Goal: Task Accomplishment & Management: Complete application form

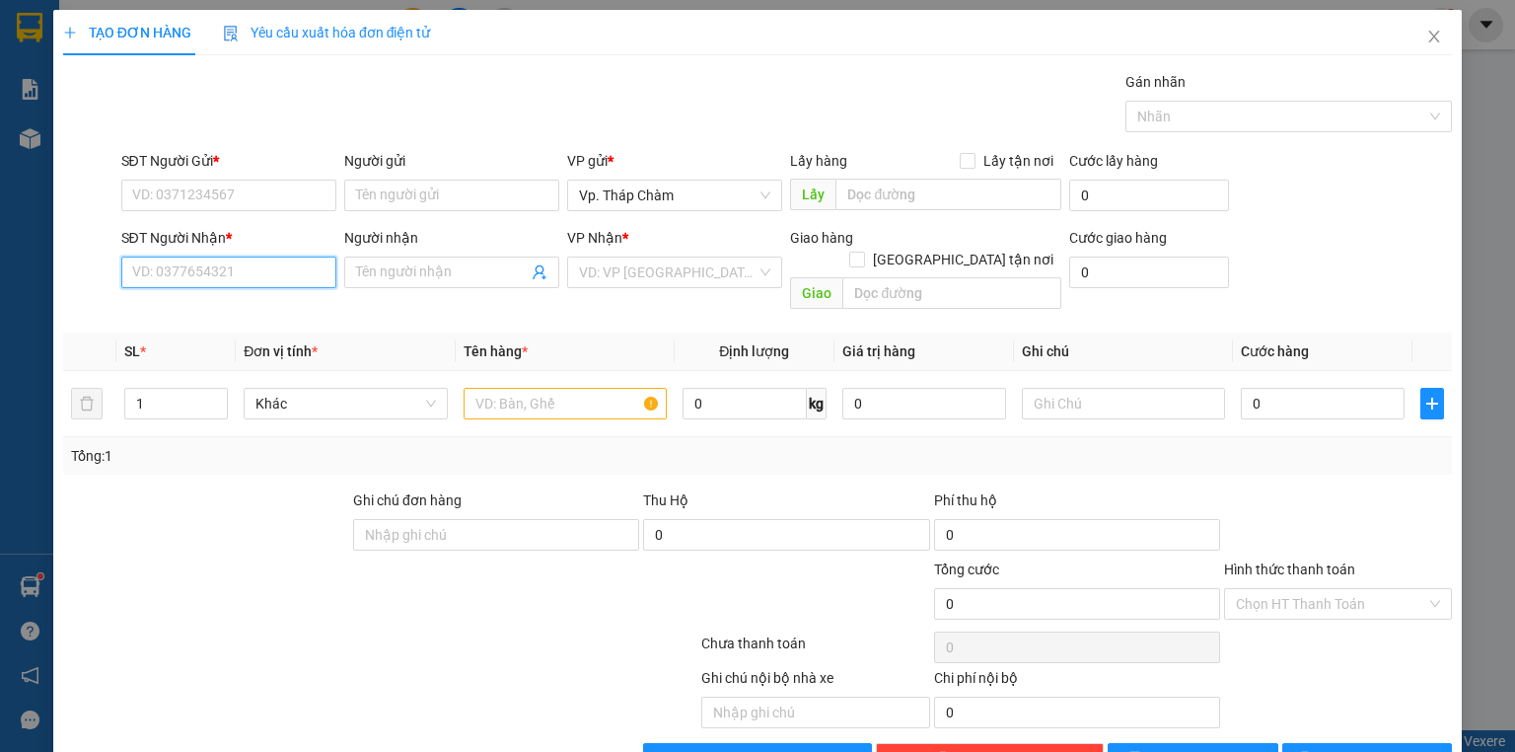
click at [226, 272] on input "SĐT Người Nhận *" at bounding box center [228, 272] width 215 height 32
click at [228, 308] on div "0343085431 - VIỆT" at bounding box center [226, 311] width 189 height 22
type input "0343085431"
type input "VIỆT"
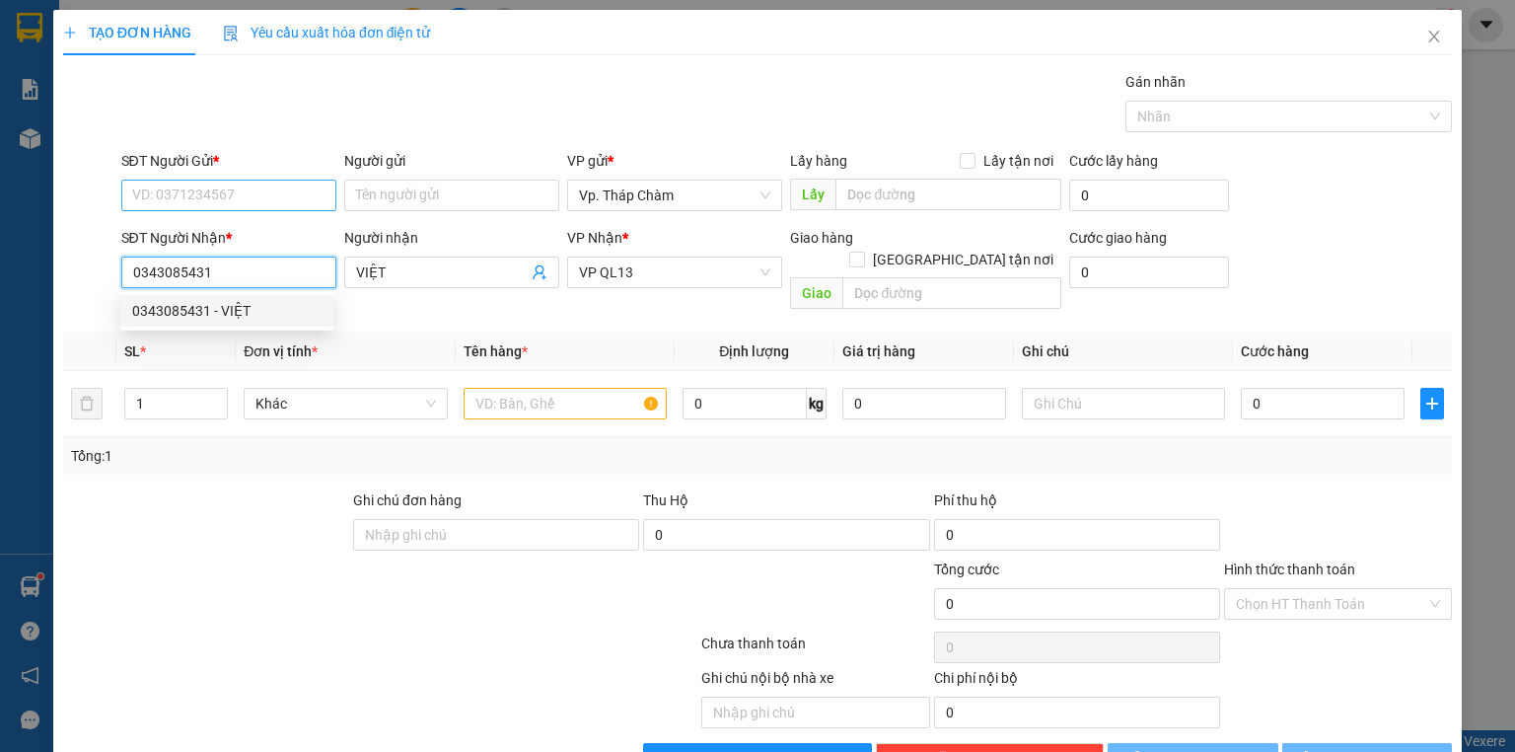
type input "50.000"
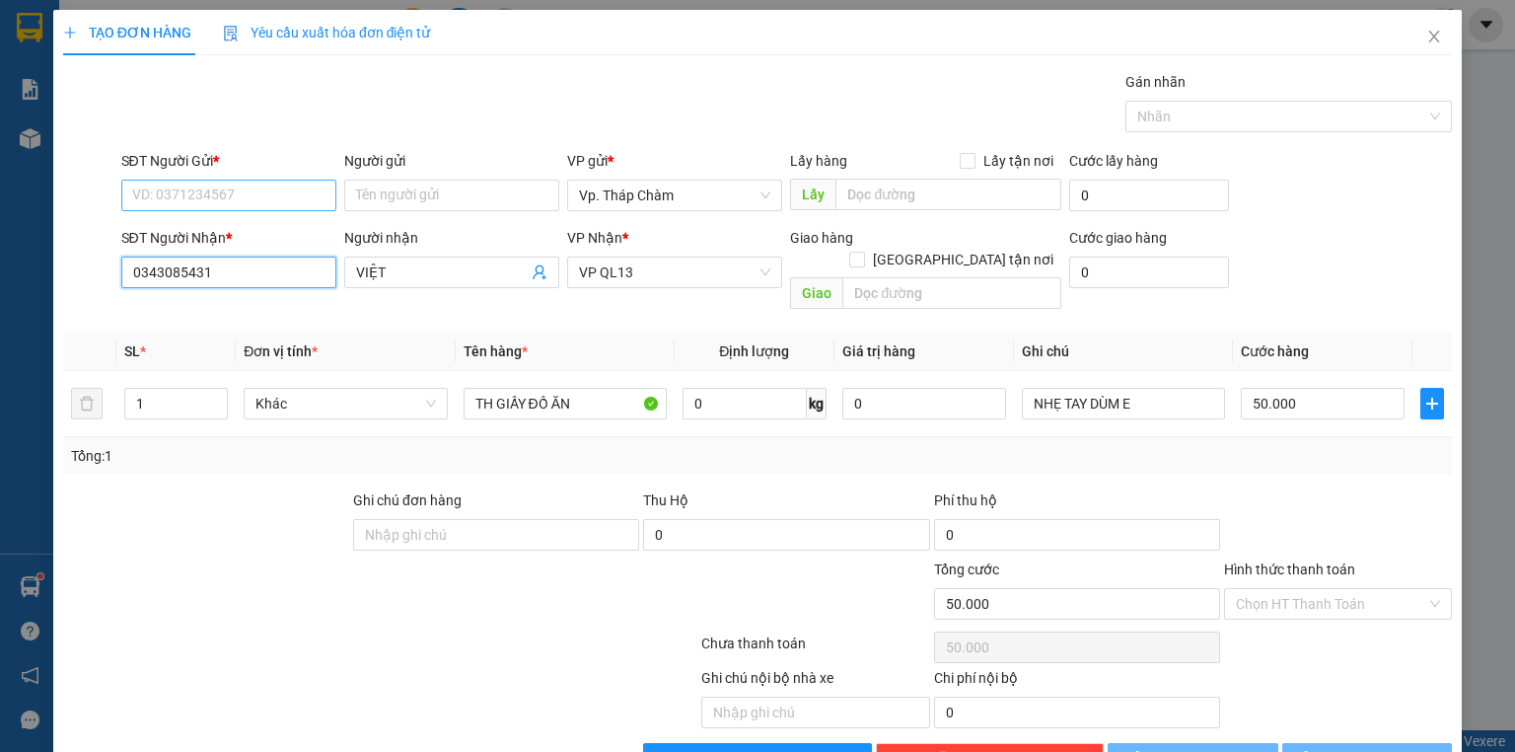
type input "0343085431"
click at [229, 193] on input "SĐT Người Gửi *" at bounding box center [228, 196] width 215 height 32
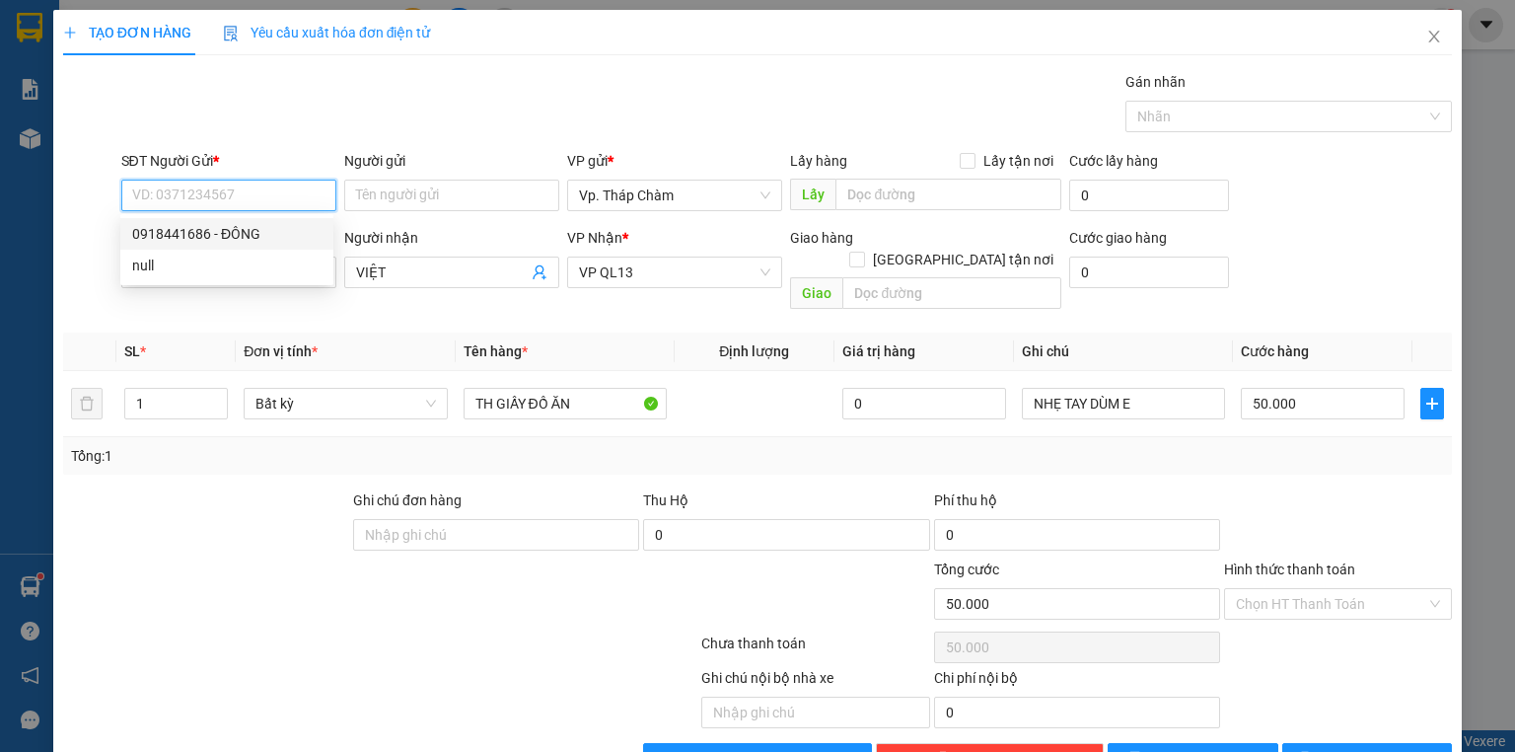
click at [225, 229] on div "0918441686 - ĐÔNG" at bounding box center [226, 234] width 189 height 22
type input "0918441686"
type input "ĐÔNG"
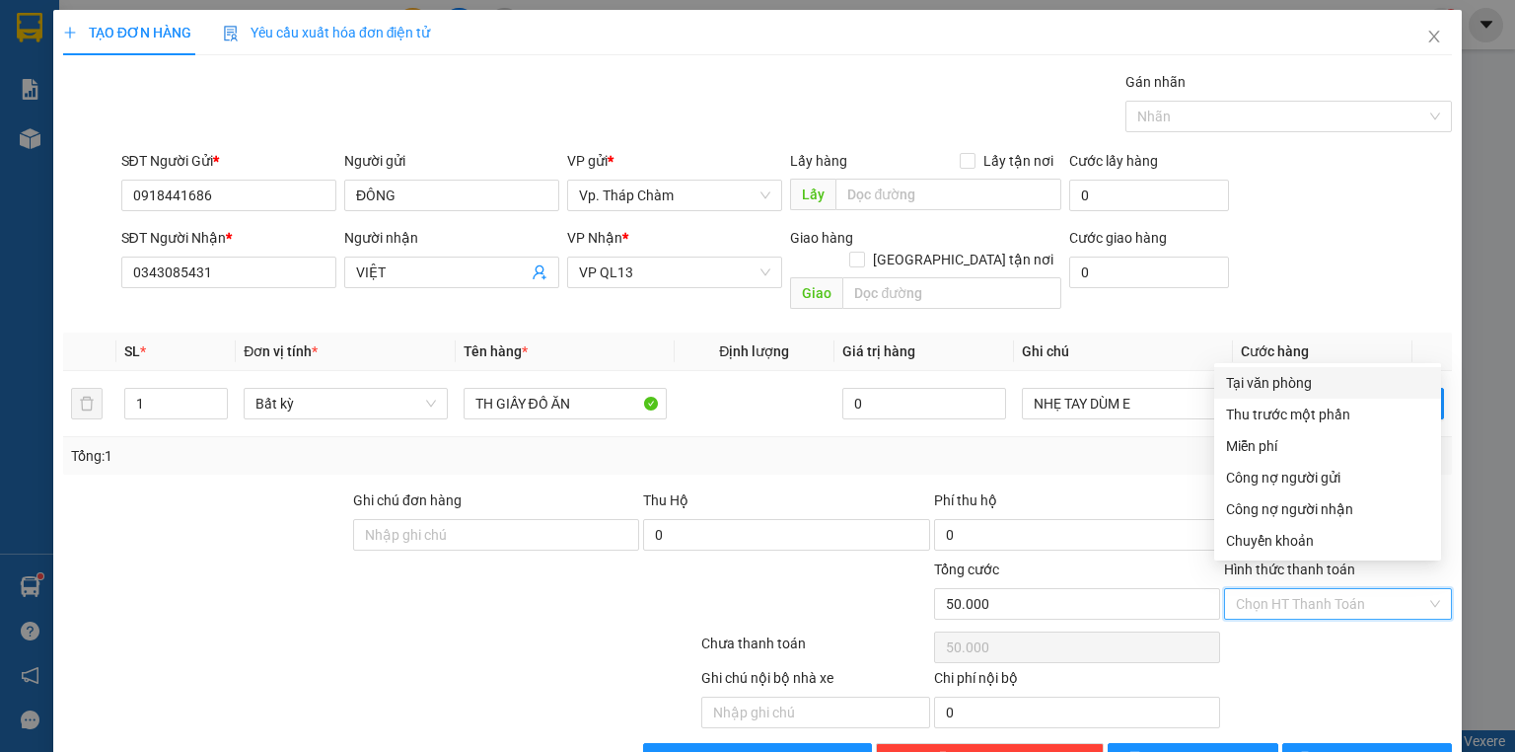
click at [1303, 589] on input "Hình thức thanh toán" at bounding box center [1331, 604] width 190 height 30
click at [1281, 383] on div "Tại văn phòng" at bounding box center [1327, 383] width 203 height 22
type input "0"
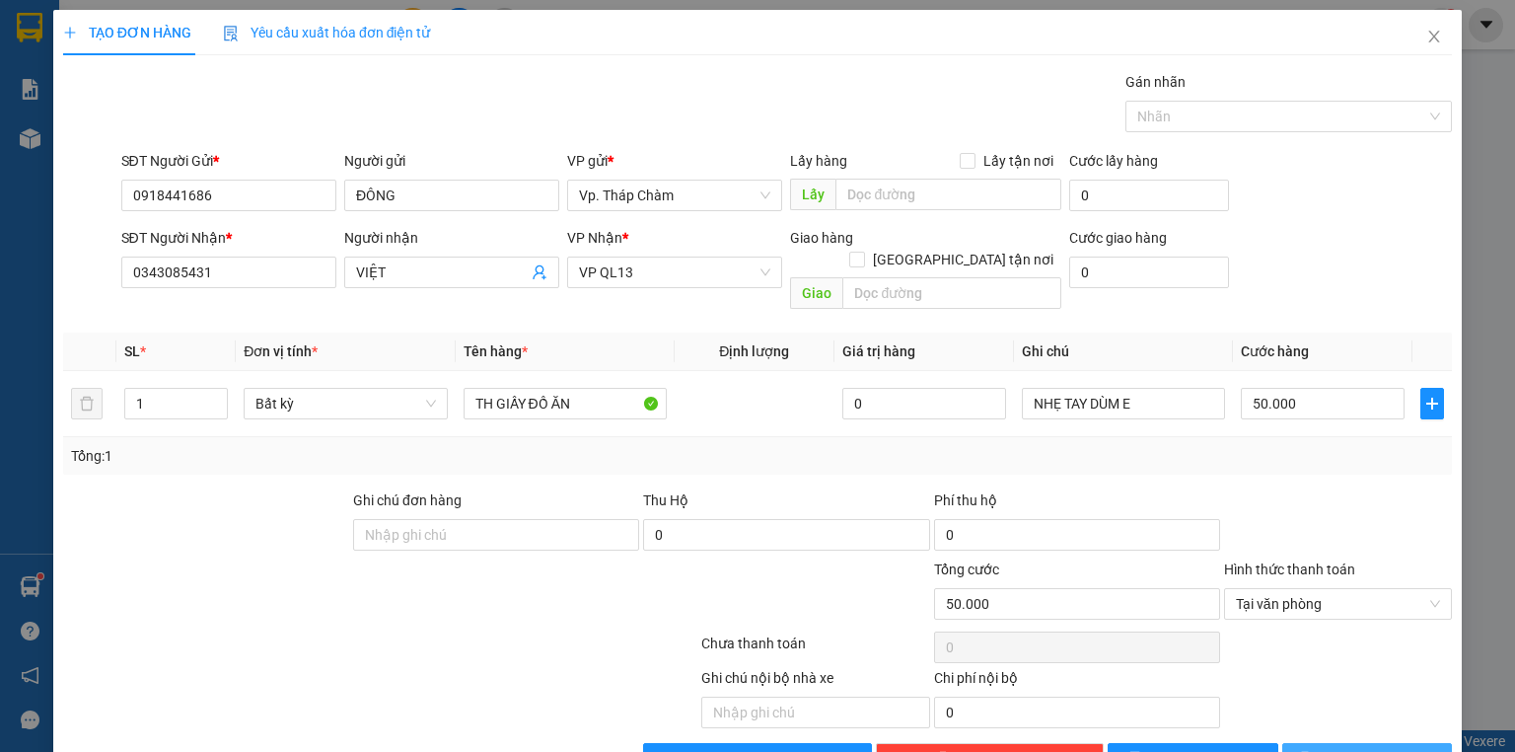
click at [1425, 743] on button "[PERSON_NAME] và In" at bounding box center [1367, 759] width 171 height 32
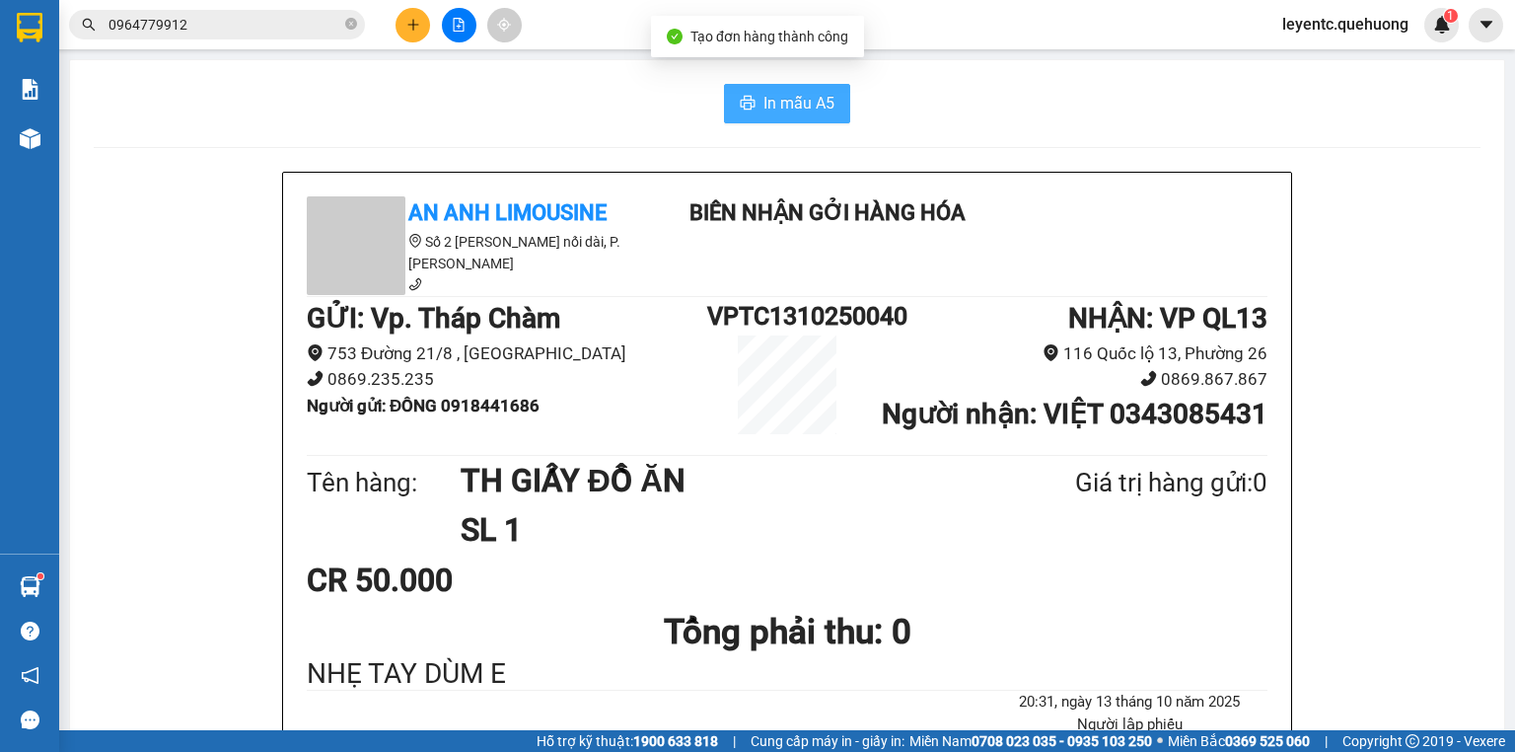
click at [790, 87] on button "In mẫu A5" at bounding box center [787, 103] width 126 height 39
click at [814, 98] on span "In mẫu A5" at bounding box center [799, 103] width 71 height 25
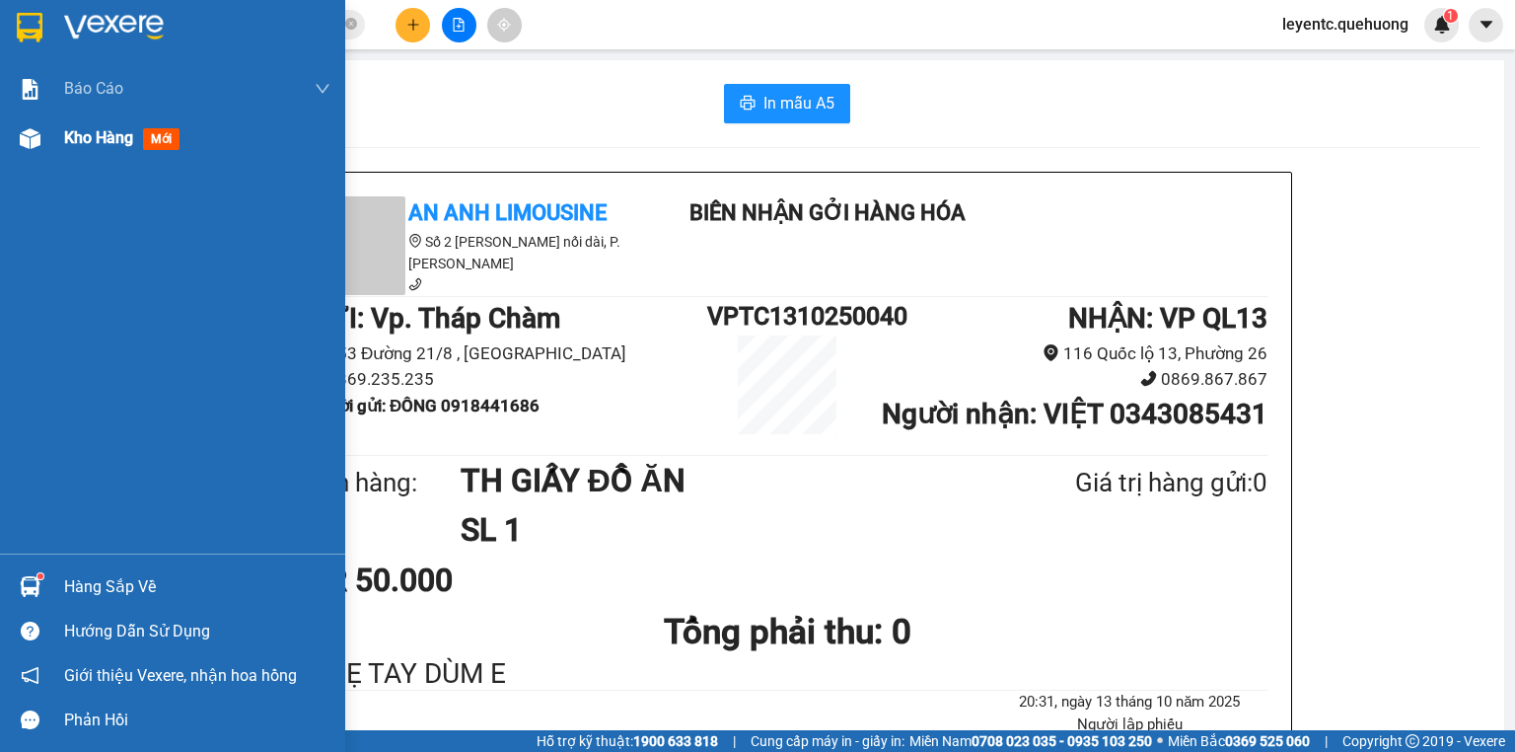
click at [24, 136] on img at bounding box center [30, 138] width 21 height 21
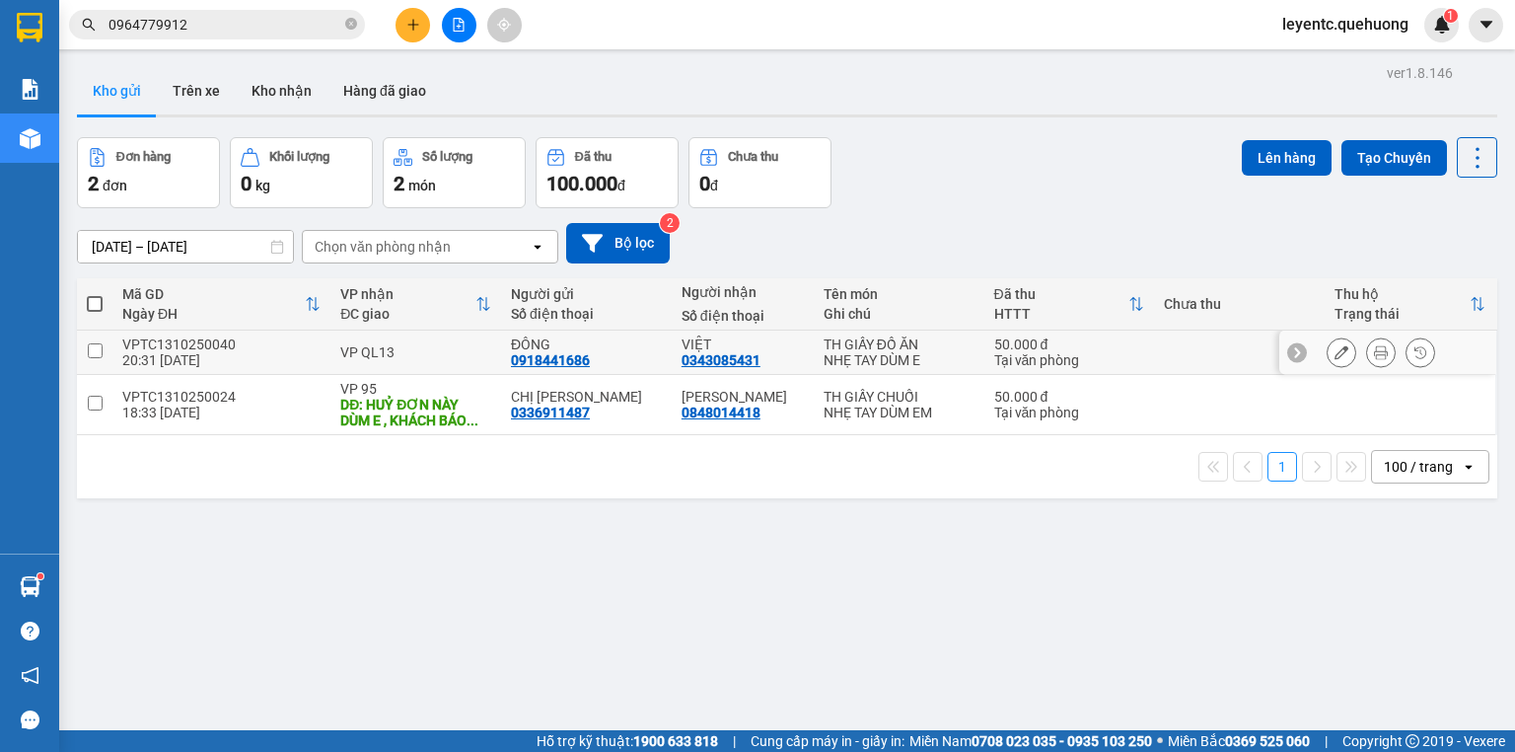
click at [1335, 350] on icon at bounding box center [1342, 352] width 14 height 14
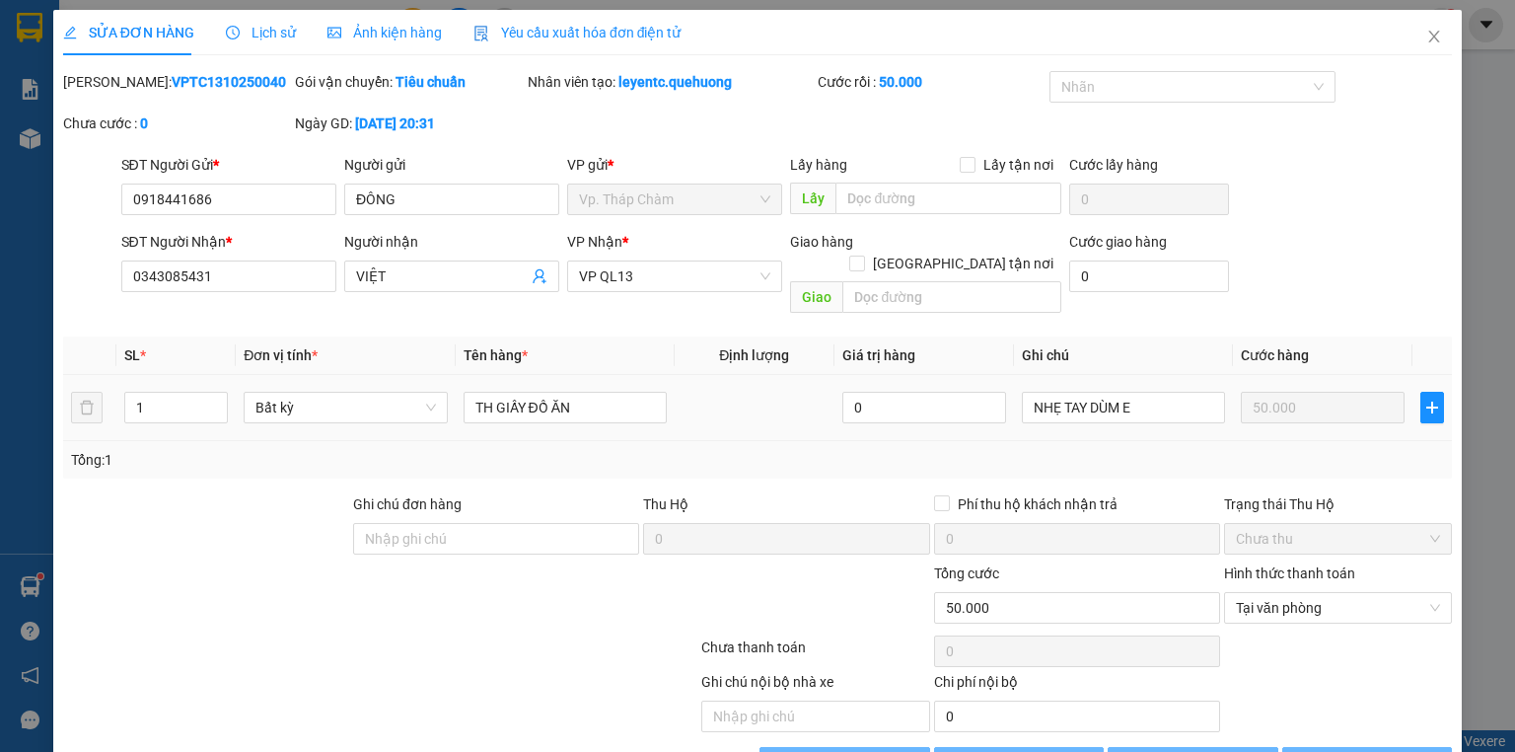
type input "0918441686"
type input "ĐÔNG"
type input "0343085431"
type input "VIỆT"
type input "0"
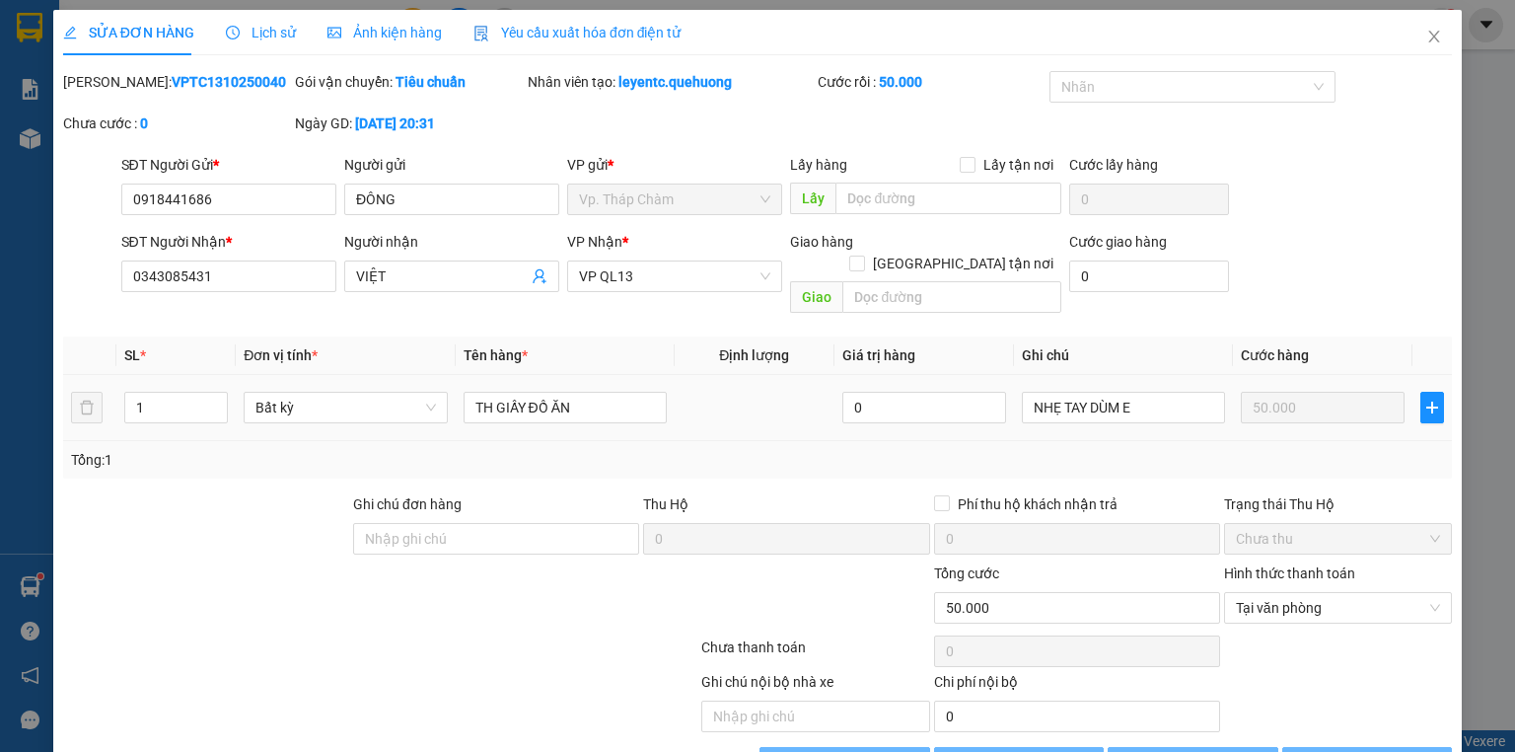
type input "50.000"
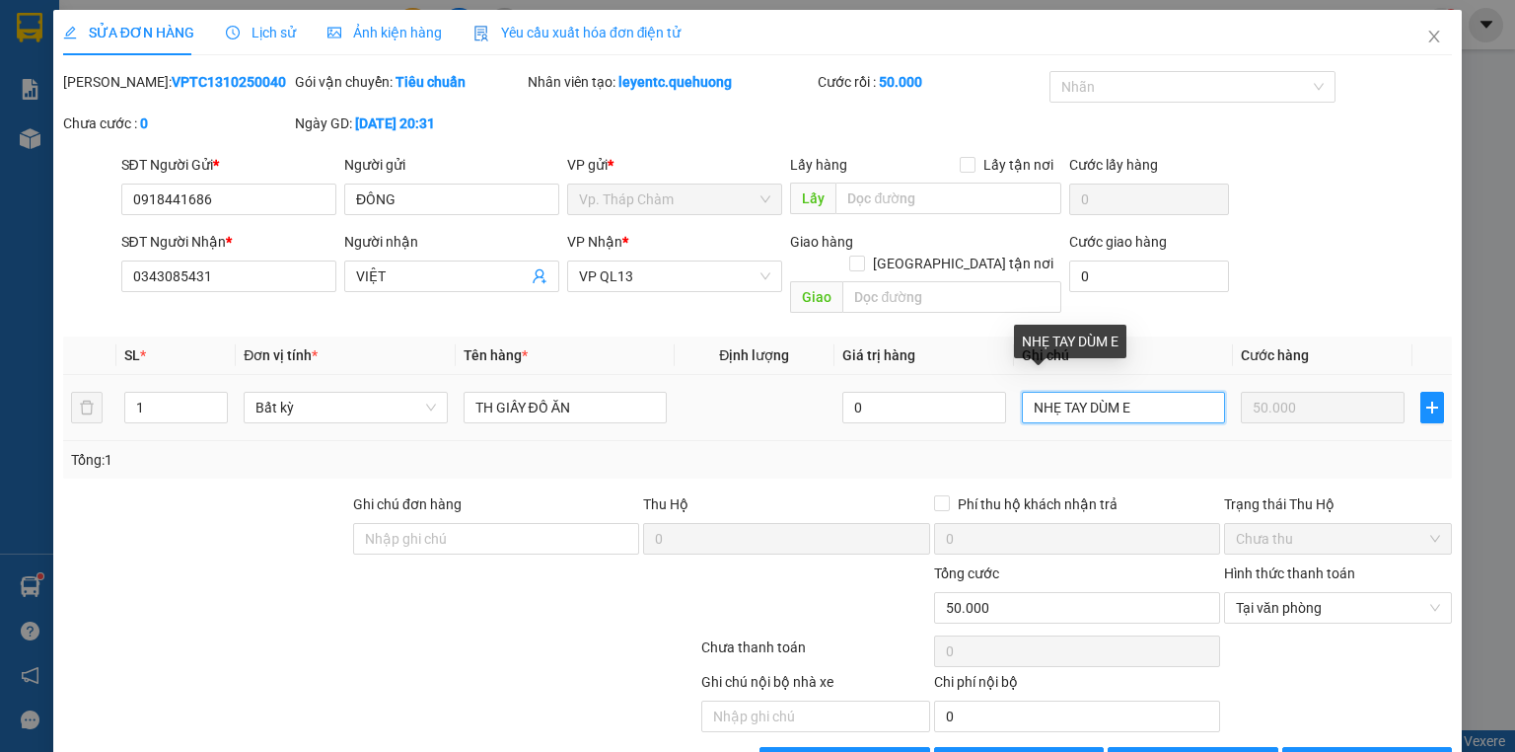
click at [1156, 392] on input "NHẸ TAY DÙM E" at bounding box center [1123, 408] width 203 height 32
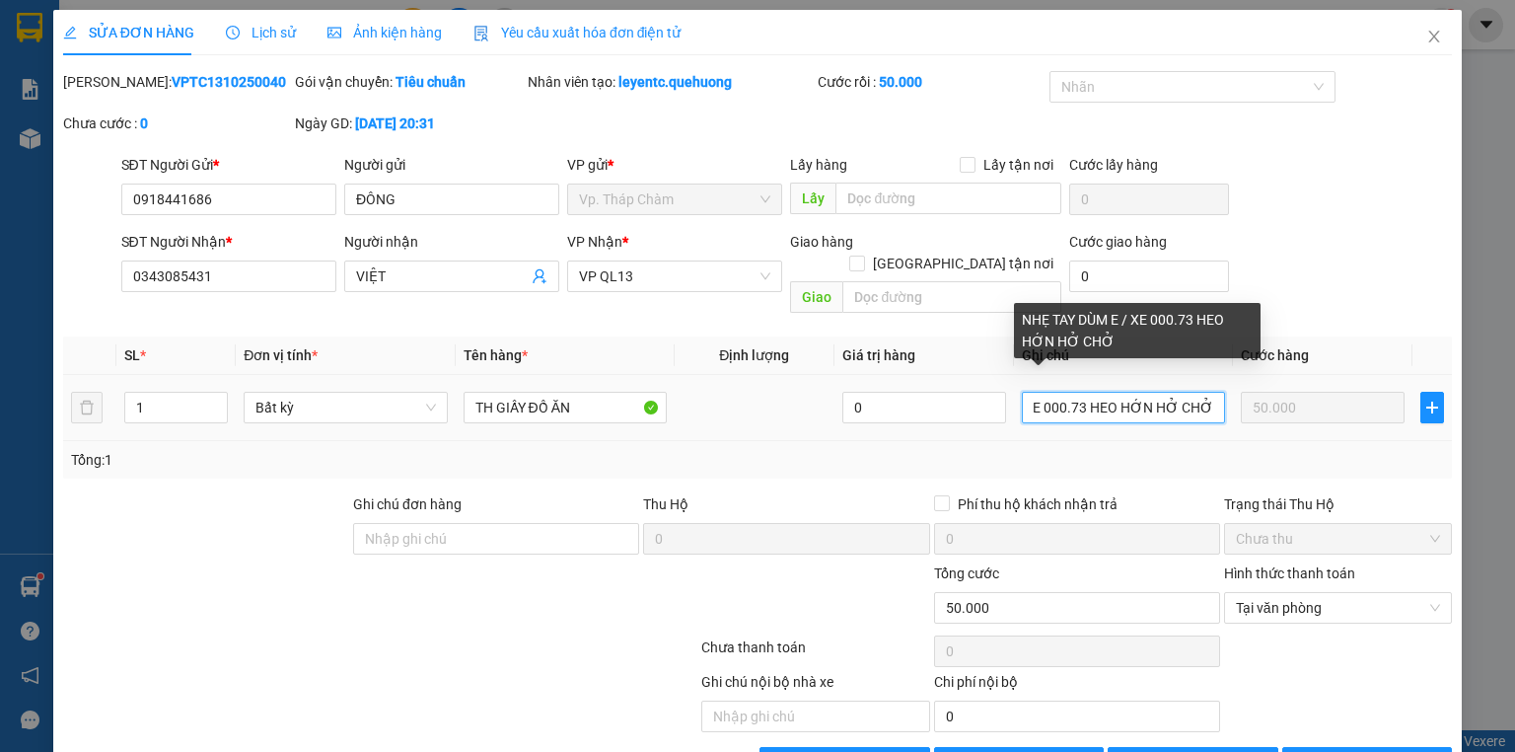
scroll to position [41, 0]
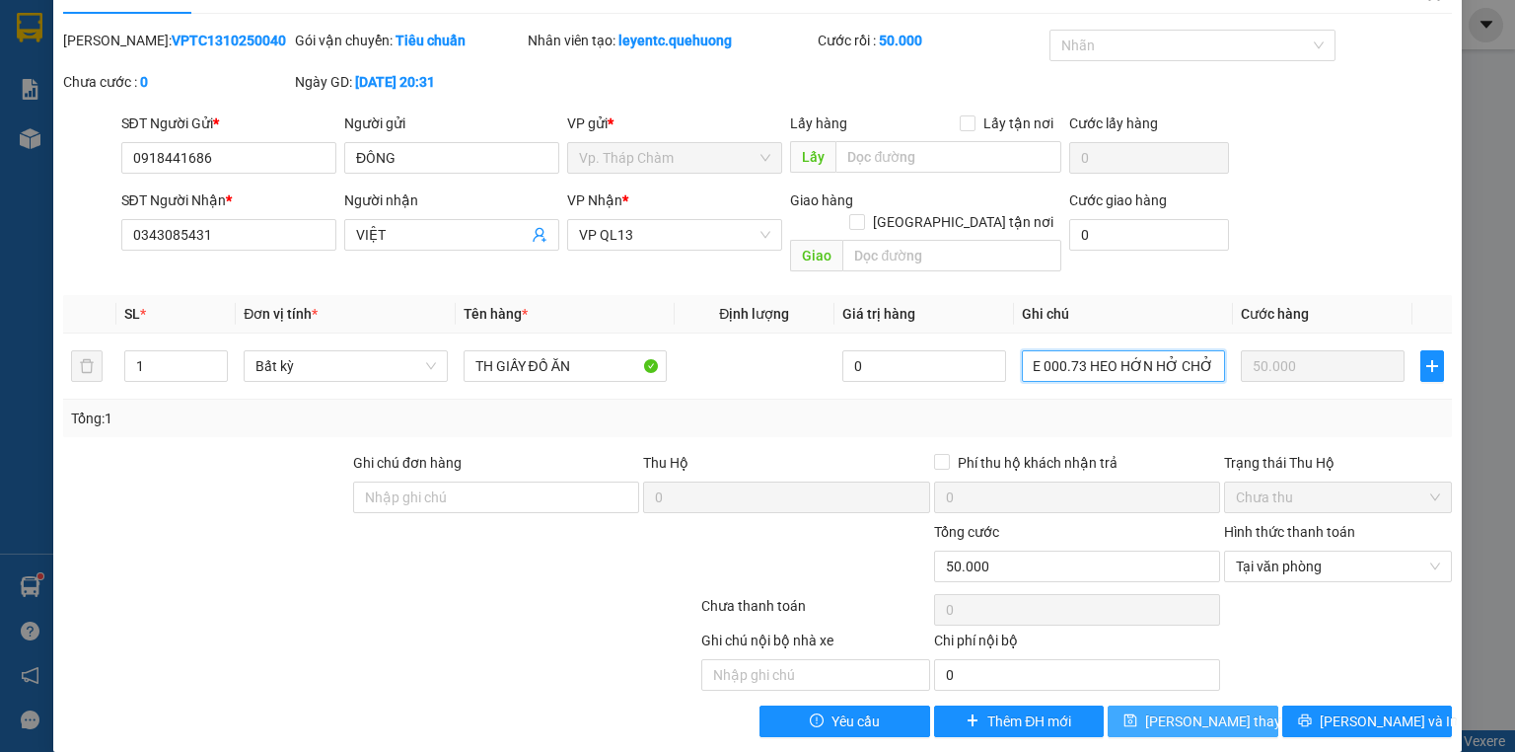
type input "NHẸ TAY DÙM E / XE 000.73 HEO HỚN HỞ CHỞ"
click at [1196, 710] on span "[PERSON_NAME] thay đổi" at bounding box center [1224, 721] width 158 height 22
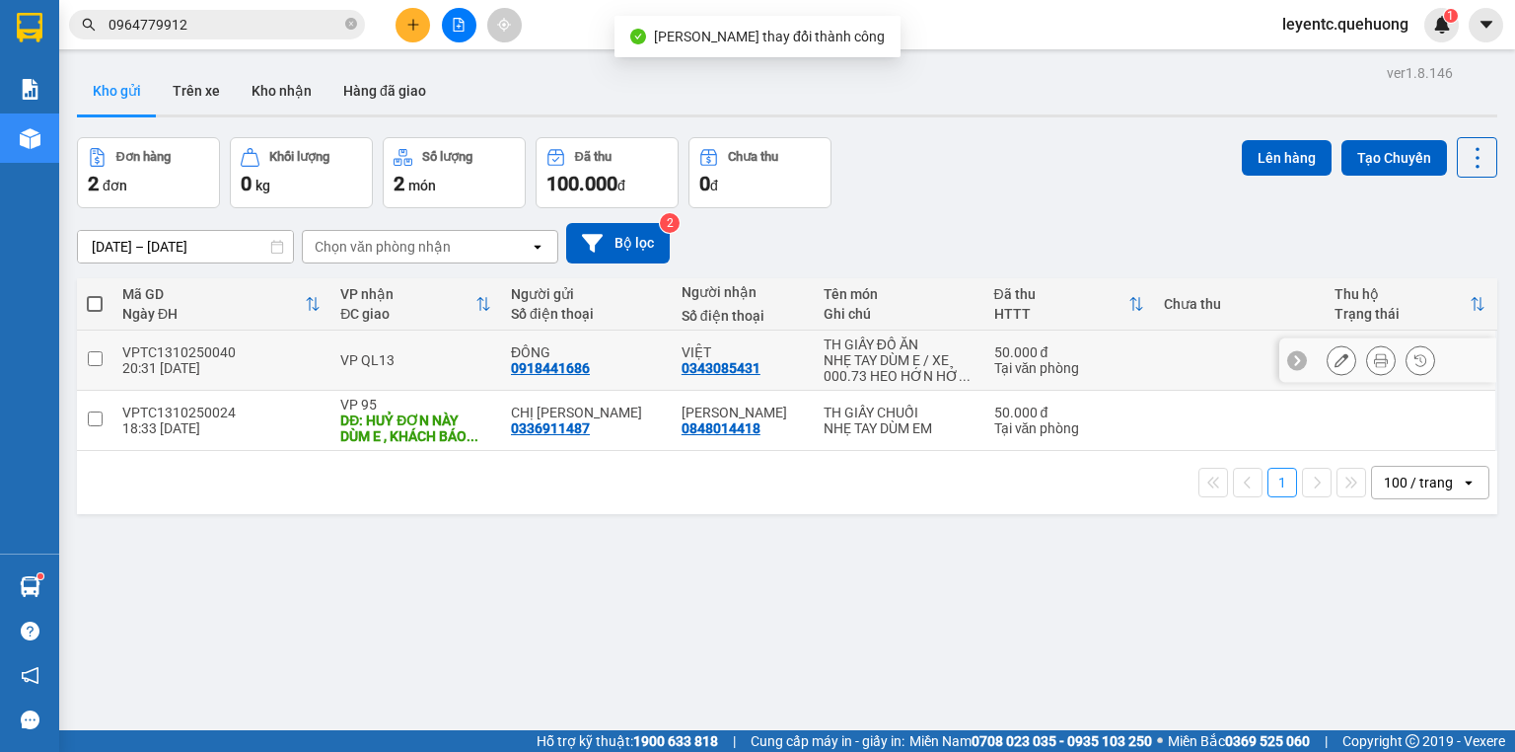
drag, startPoint x: 94, startPoint y: 358, endPoint x: 322, endPoint y: 306, distance: 233.8
click at [94, 359] on input "checkbox" at bounding box center [95, 358] width 15 height 15
checkbox input "true"
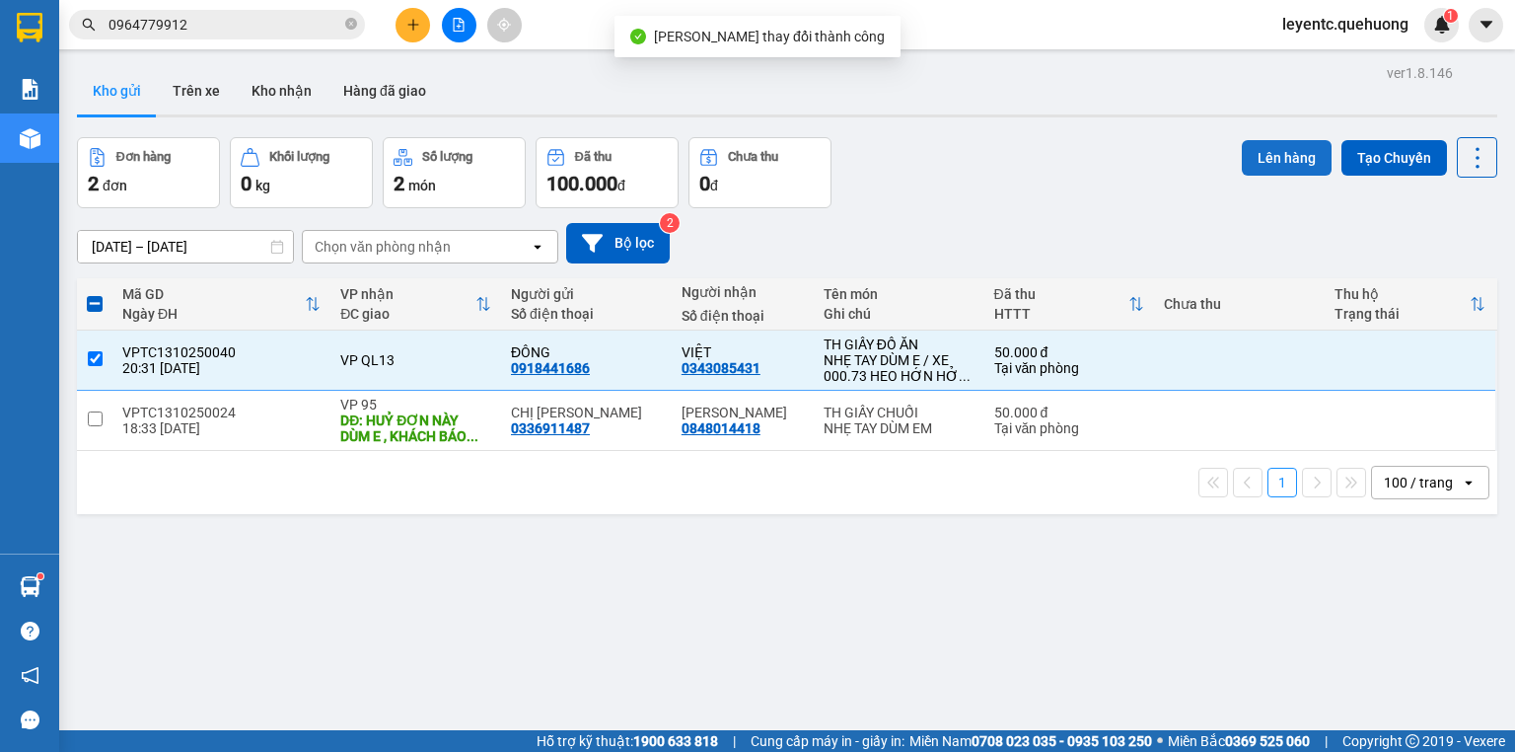
click at [1255, 166] on button "Lên hàng" at bounding box center [1287, 158] width 90 height 36
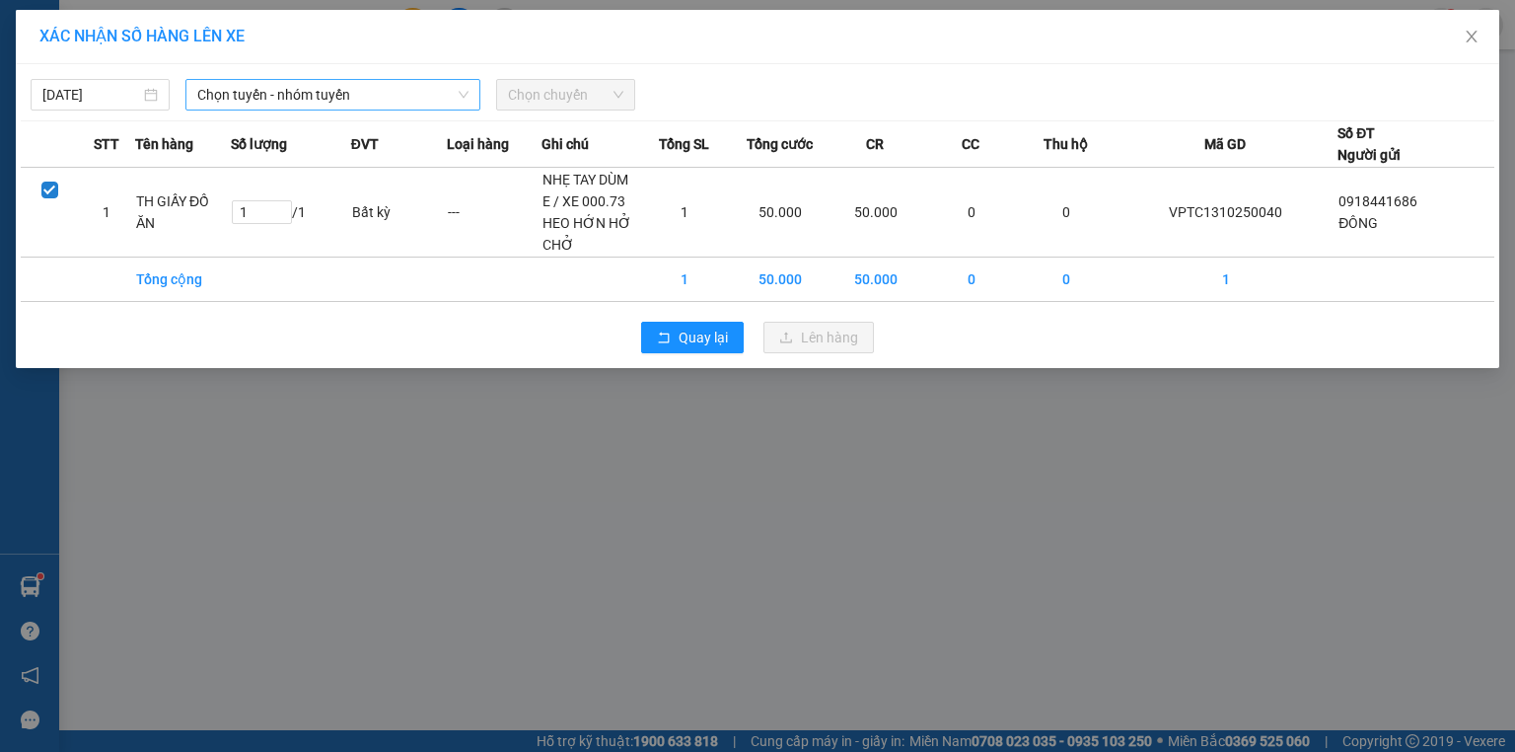
click at [363, 97] on span "Chọn tuyến - nhóm tuyến" at bounding box center [332, 95] width 271 height 30
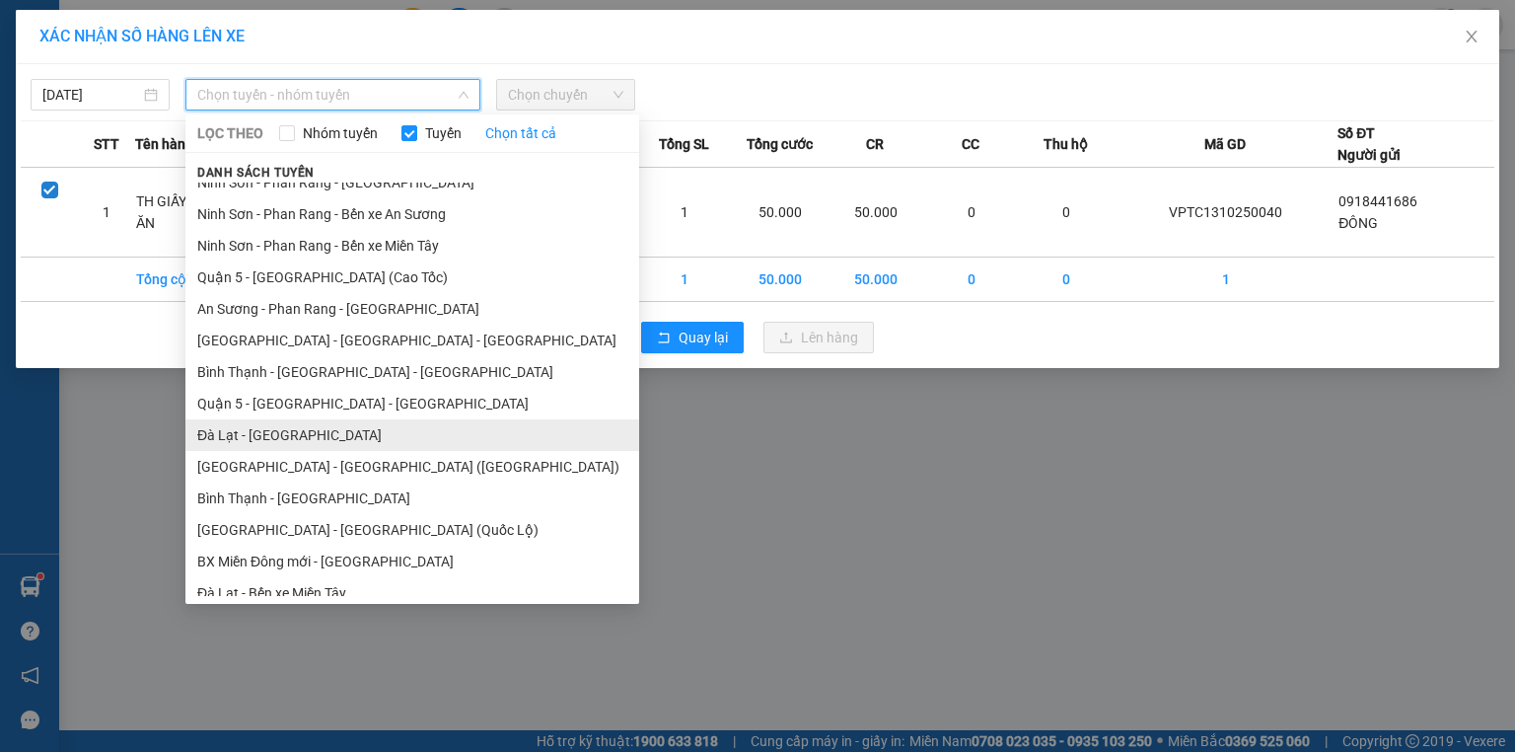
scroll to position [343, 0]
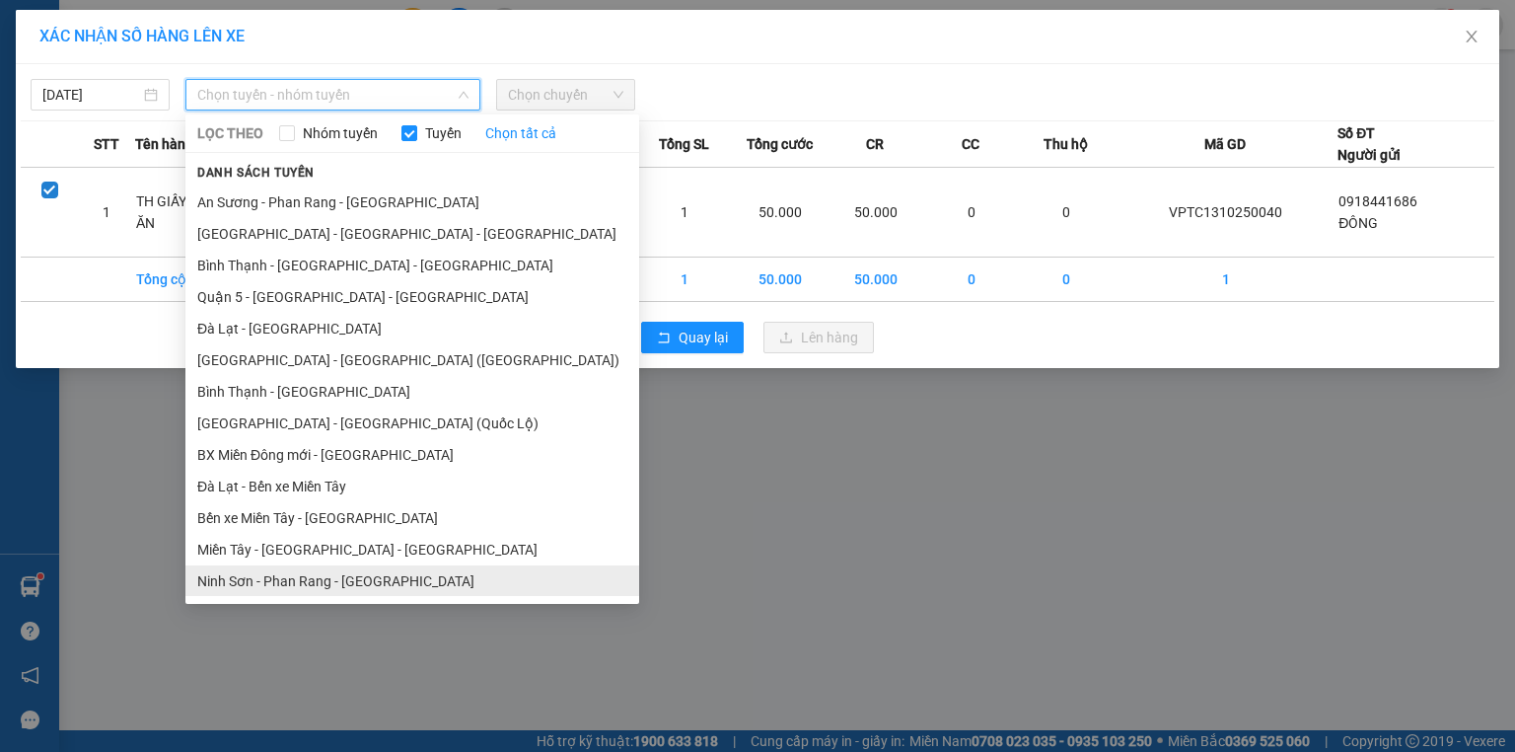
click at [296, 576] on li "Ninh Sơn - Phan Rang - [GEOGRAPHIC_DATA]" at bounding box center [412, 581] width 454 height 32
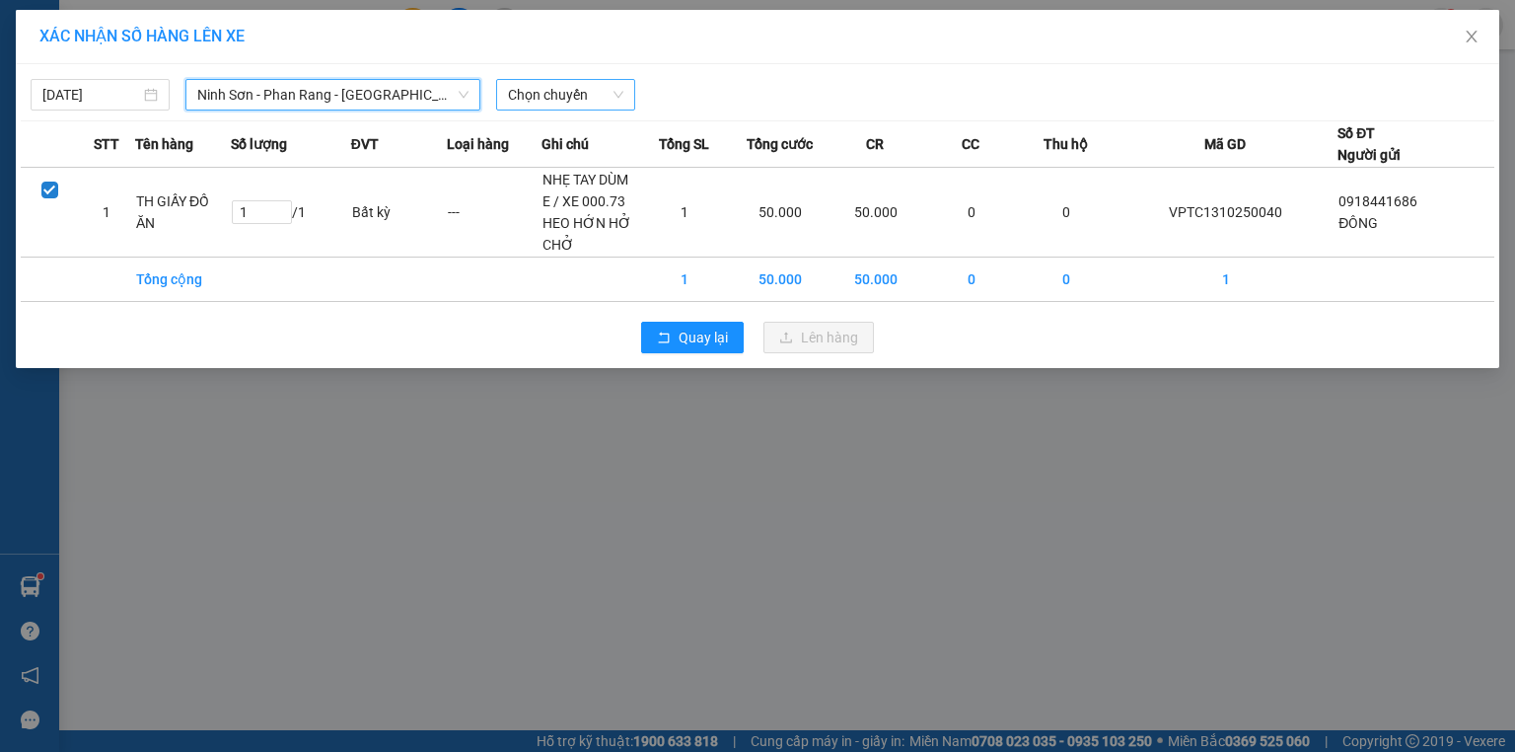
click at [575, 89] on span "Chọn chuyến" at bounding box center [565, 95] width 115 height 30
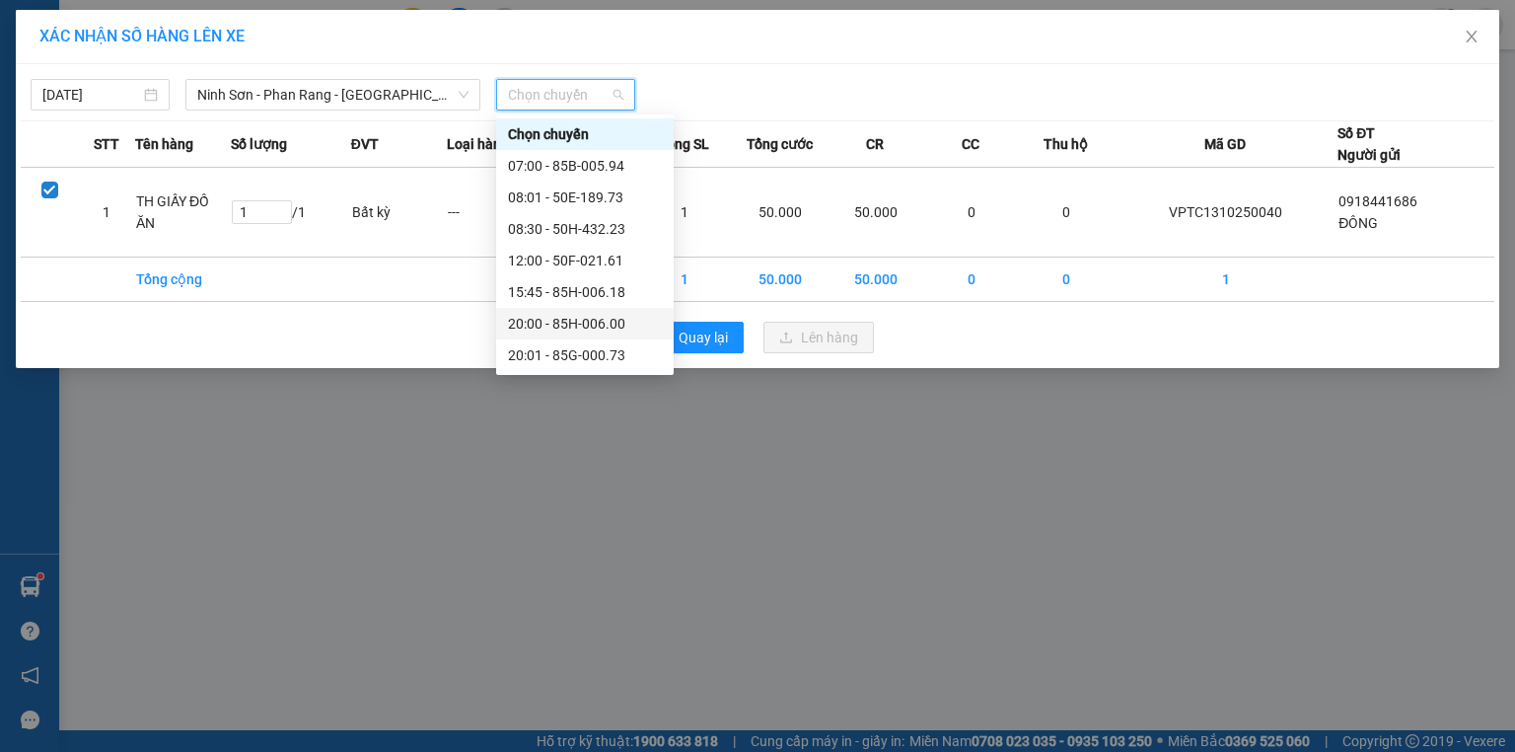
click at [576, 329] on div "20:00 - 85H-006.00" at bounding box center [585, 324] width 154 height 22
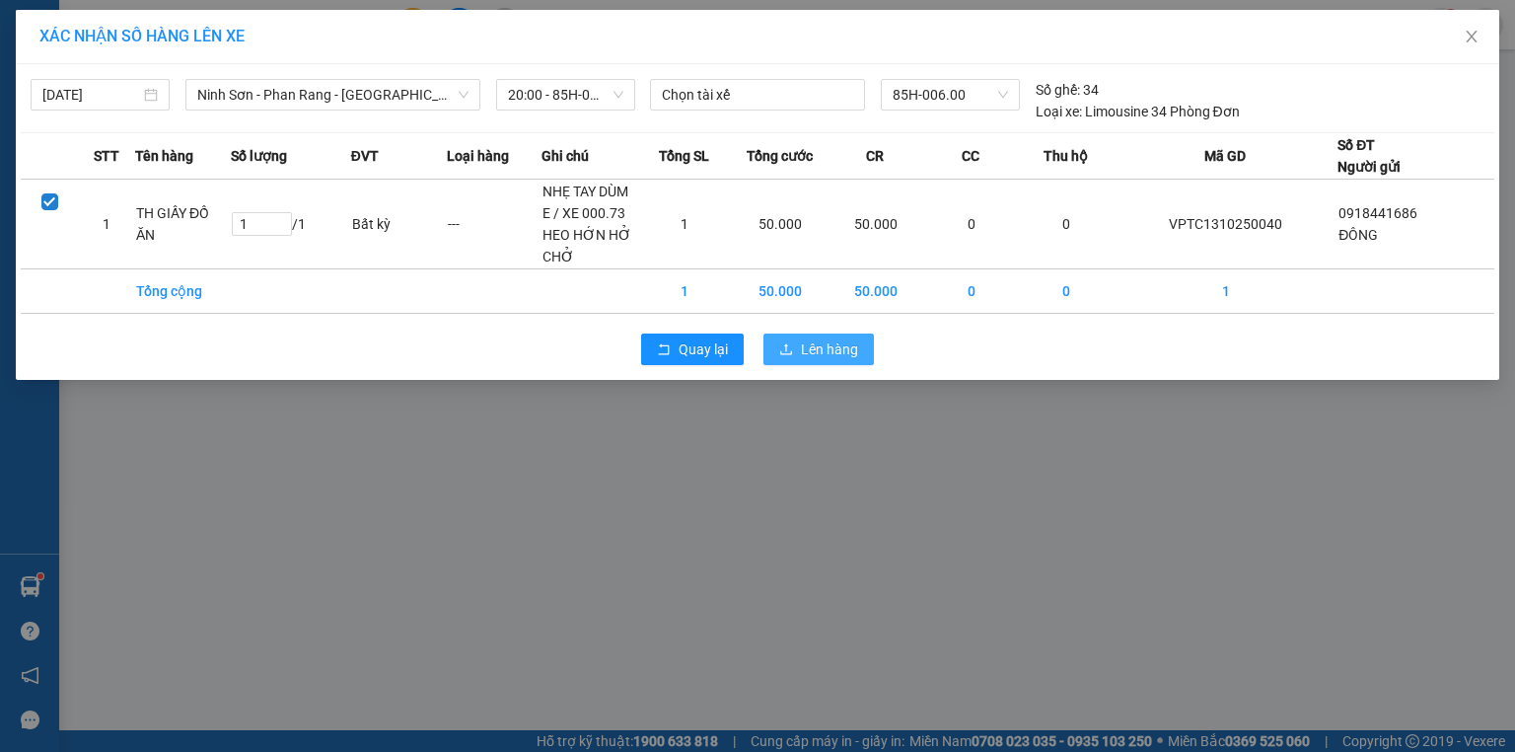
click at [839, 343] on span "Lên hàng" at bounding box center [829, 349] width 57 height 22
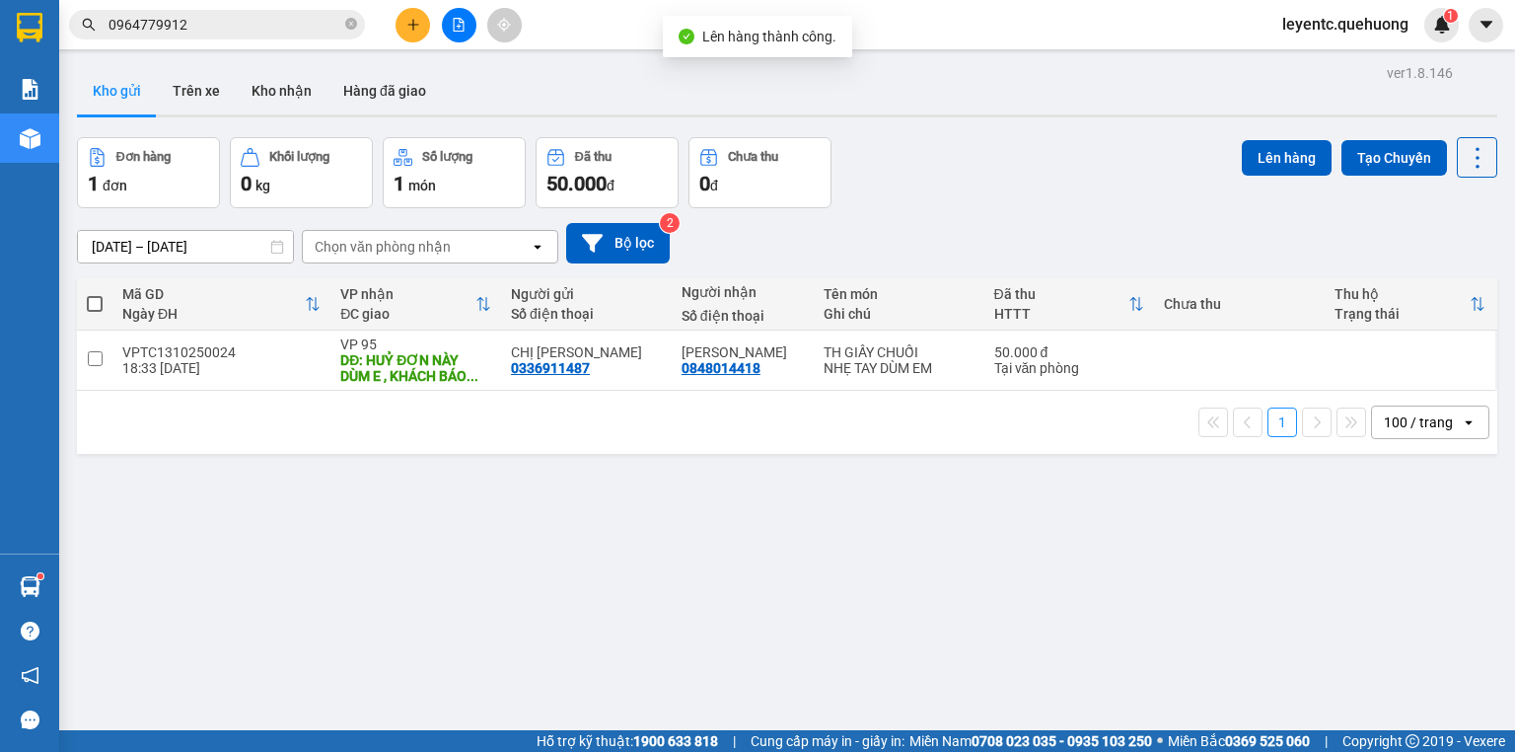
click at [976, 114] on div at bounding box center [787, 115] width 1420 height 3
